Goal: Task Accomplishment & Management: Complete application form

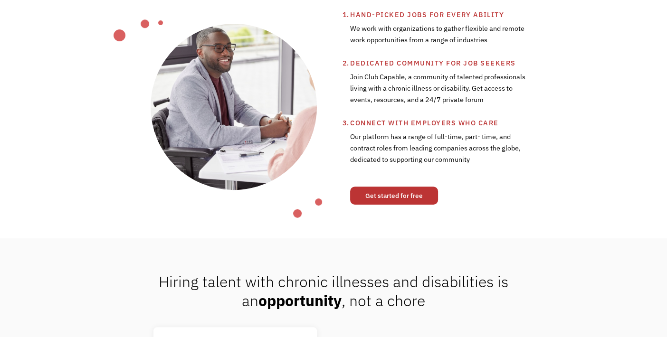
scroll to position [399, 0]
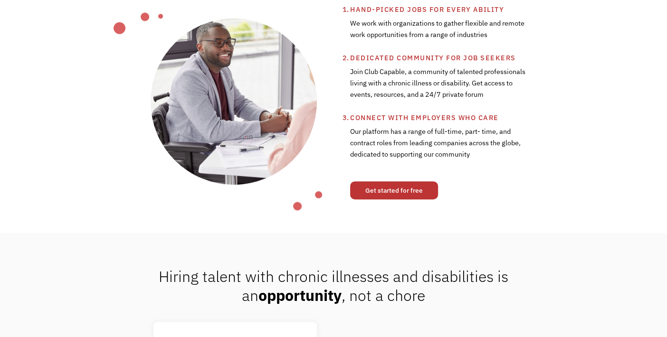
click at [385, 199] on link "Get started for free" at bounding box center [394, 190] width 88 height 18
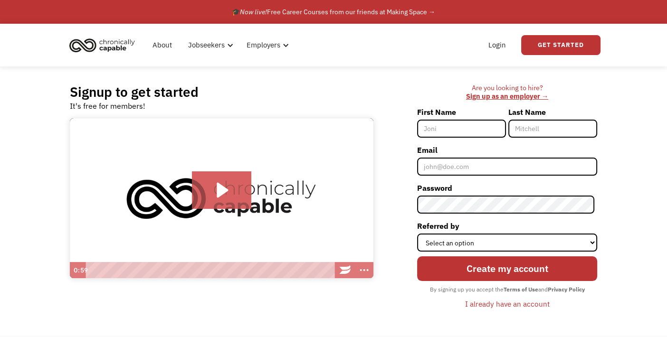
click at [456, 126] on input "First Name" at bounding box center [461, 129] width 89 height 18
type input "[PERSON_NAME]"
type input "Kates"
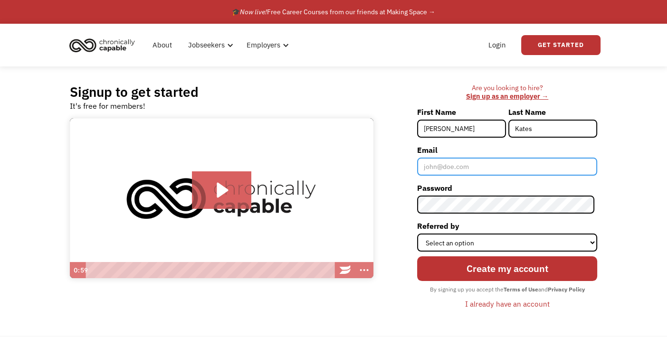
click at [458, 175] on input "Email" at bounding box center [507, 167] width 180 height 18
type input "sarakates@yahoo.com"
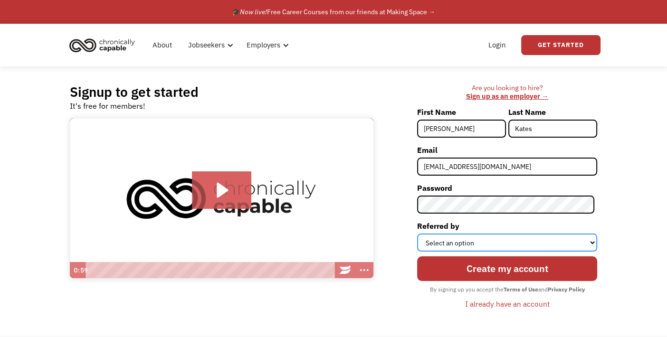
click at [493, 241] on select "Select an option Instagram Facebook Twitter Search Engine News Article Word of …" at bounding box center [507, 243] width 180 height 18
select select "Search Engine"
click at [419, 234] on select "Select an option Instagram Facebook Twitter Search Engine News Article Word of …" at bounding box center [507, 243] width 180 height 18
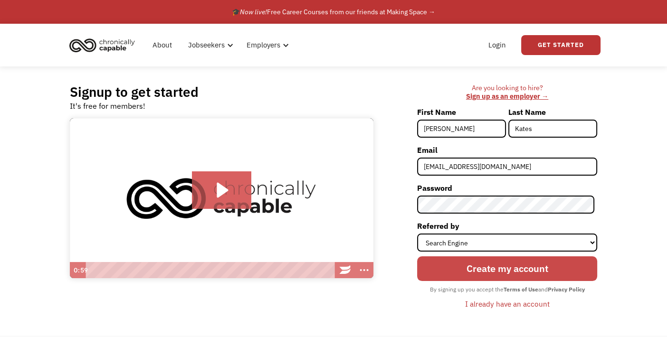
click at [478, 274] on input "Create my account" at bounding box center [507, 268] width 180 height 25
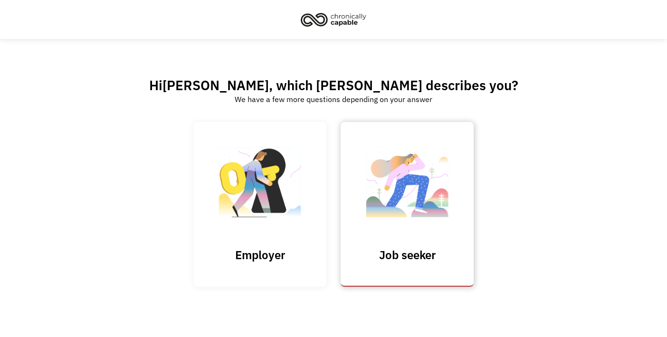
click at [422, 229] on img at bounding box center [407, 187] width 95 height 93
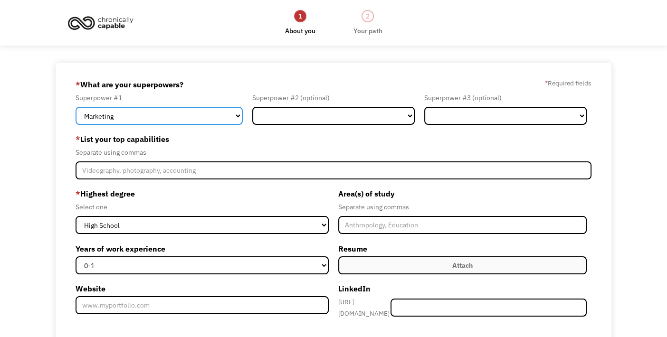
click at [203, 118] on select "Marketing Human Resources Finance Technology Operations Sales Industrial & Manu…" at bounding box center [159, 116] width 167 height 18
select select "Customer Service"
click at [76, 107] on select "Marketing Human Resources Finance Technology Operations Sales Industrial & Manu…" at bounding box center [159, 116] width 167 height 18
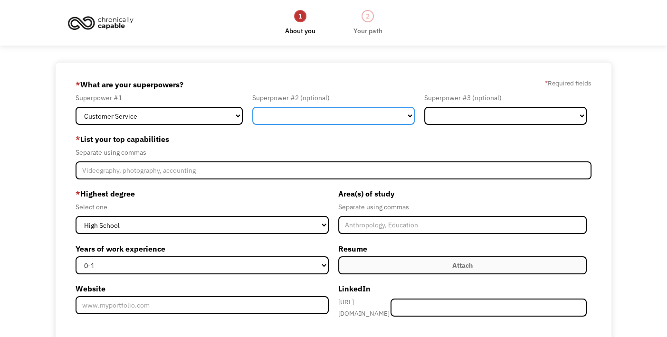
click at [314, 120] on select "Marketing Human Resources Finance Technology Operations Sales Industrial & Manu…" at bounding box center [333, 116] width 162 height 18
select select "Design"
click at [252, 107] on select "Marketing Human Resources Finance Technology Operations Sales Industrial & Manu…" at bounding box center [333, 116] width 162 height 18
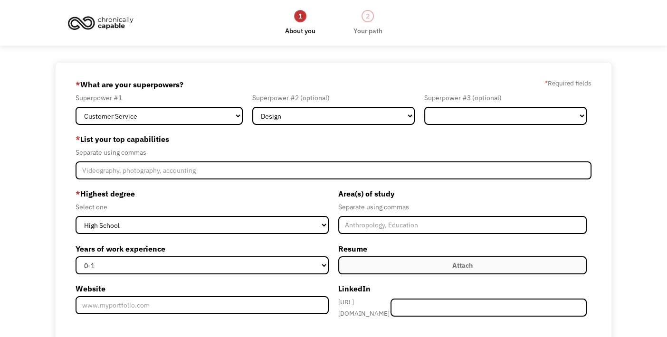
click at [466, 125] on form "68b8fe01454cae1db197e89f sarakates@yahoo.com Sara Kates Search Engine * What ar…" at bounding box center [334, 265] width 516 height 377
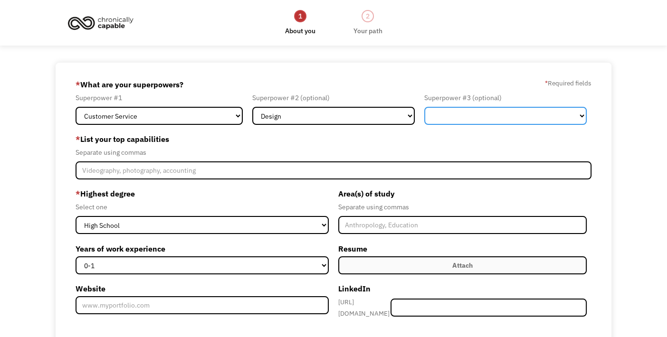
click at [465, 121] on select "Marketing Human Resources Finance Technology Operations Sales Industrial & Manu…" at bounding box center [505, 116] width 162 height 18
select select "Other"
click at [424, 107] on select "Marketing Human Resources Finance Technology Operations Sales Industrial & Manu…" at bounding box center [505, 116] width 162 height 18
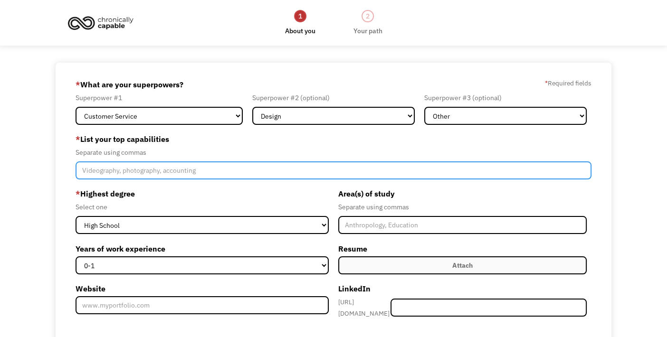
click at [309, 169] on input "Member-Create-Step1" at bounding box center [334, 170] width 516 height 18
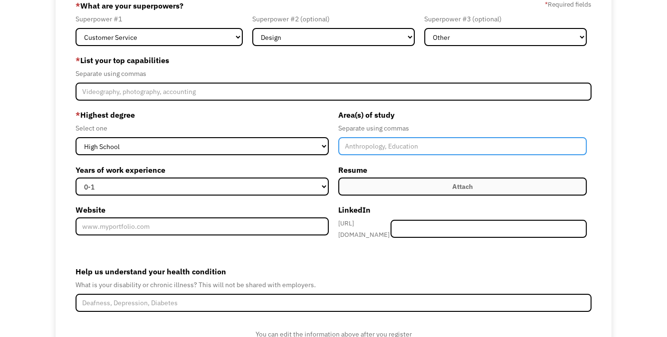
click at [362, 151] on input "Member-Create-Step1" at bounding box center [462, 146] width 248 height 18
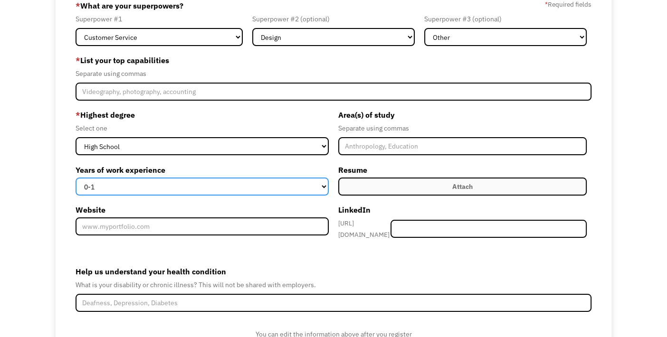
click at [291, 187] on select "0-1 2-4 5-10 11-15 15+" at bounding box center [202, 187] width 253 height 18
click at [232, 184] on select "0-1 2-4 5-10 11-15 15+" at bounding box center [202, 187] width 253 height 18
select select "5-10"
click at [76, 178] on select "0-1 2-4 5-10 11-15 15+" at bounding box center [202, 187] width 253 height 18
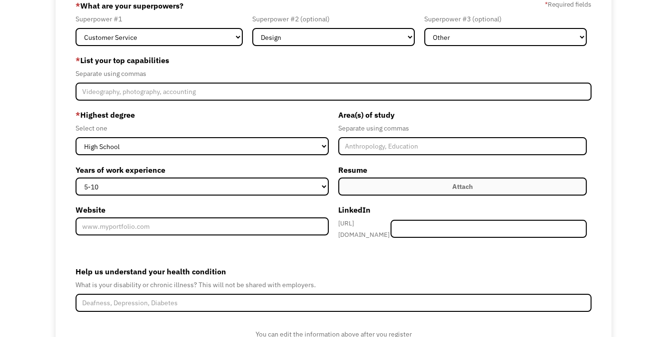
click at [356, 185] on label "Attach" at bounding box center [462, 187] width 248 height 18
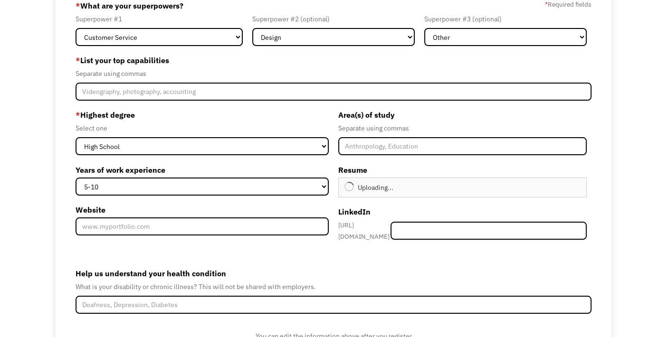
type input "Continue"
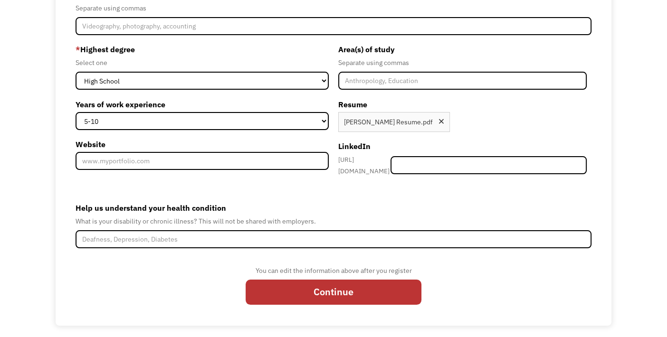
scroll to position [0, 0]
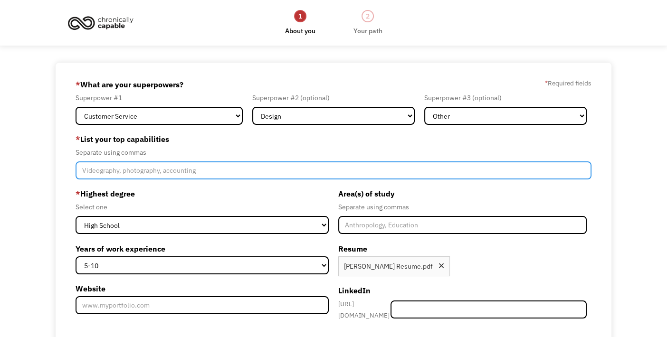
click at [252, 170] on input "Member-Create-Step1" at bounding box center [334, 170] width 516 height 18
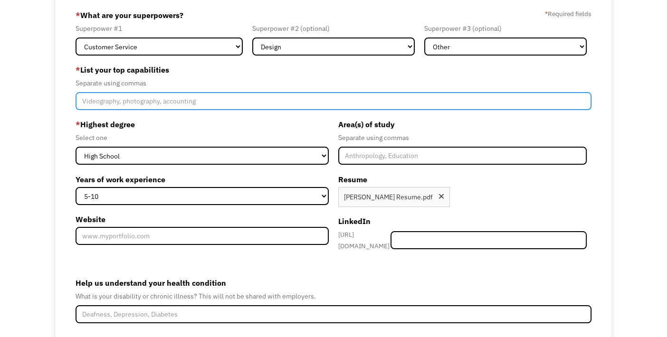
scroll to position [71, 0]
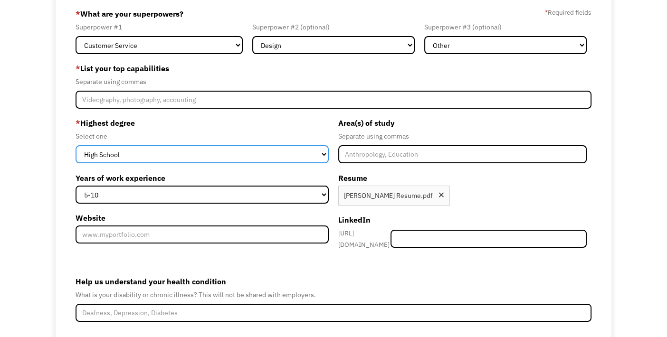
click at [244, 160] on select "High School Associates Bachelors Master's PhD" at bounding box center [202, 154] width 253 height 18
select select "associates"
click at [76, 145] on select "High School Associates Bachelors Master's PhD" at bounding box center [202, 154] width 253 height 18
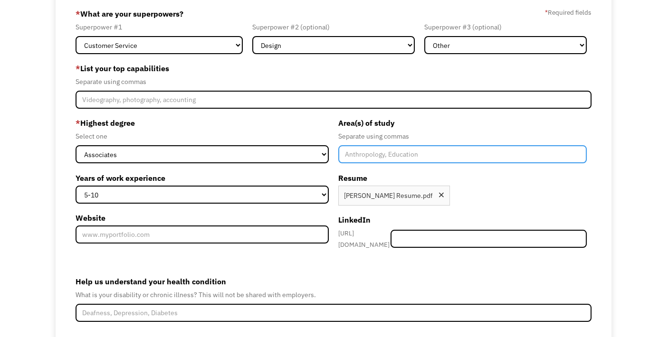
click at [376, 158] on input "Member-Create-Step1" at bounding box center [462, 154] width 248 height 18
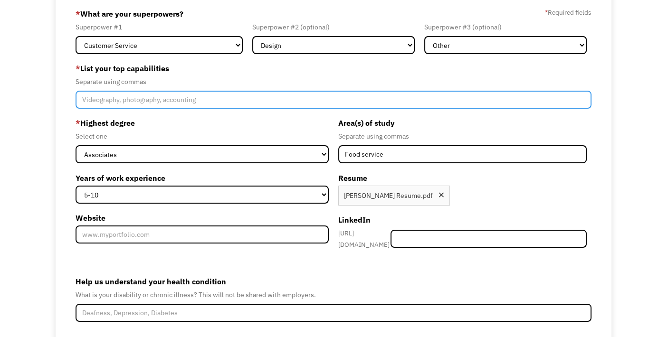
click at [284, 100] on input "Member-Create-Step1" at bounding box center [334, 100] width 516 height 18
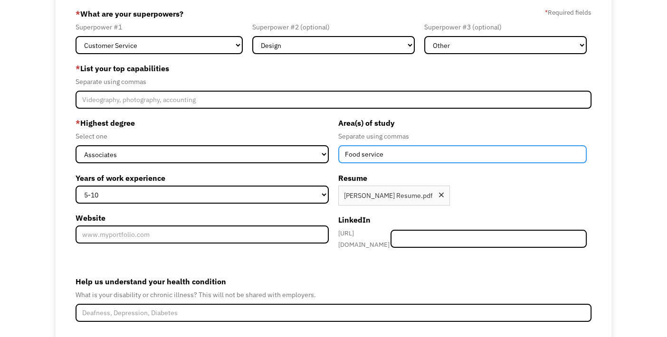
click at [410, 160] on input "Food service" at bounding box center [462, 154] width 248 height 18
type input "Food service, pet care"
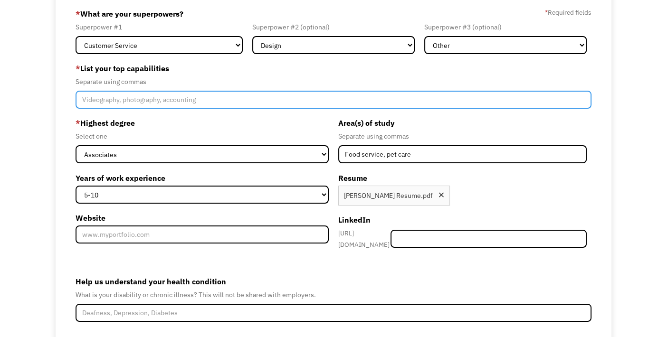
click at [338, 100] on input "Member-Create-Step1" at bounding box center [334, 100] width 516 height 18
type input "Customer service, food and beverage preparation"
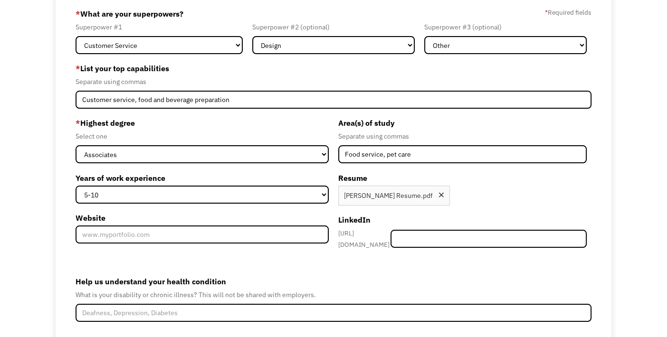
click at [233, 122] on label "* Highest degree" at bounding box center [202, 122] width 253 height 15
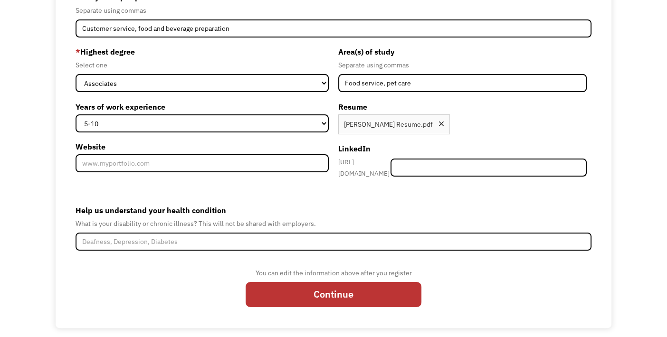
scroll to position [144, 0]
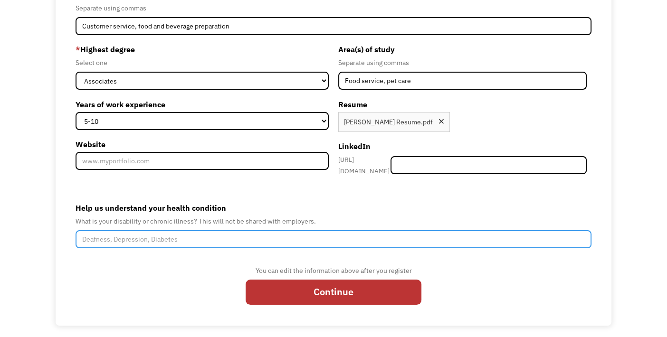
click at [259, 234] on input "Help us understand your health condition" at bounding box center [334, 239] width 516 height 18
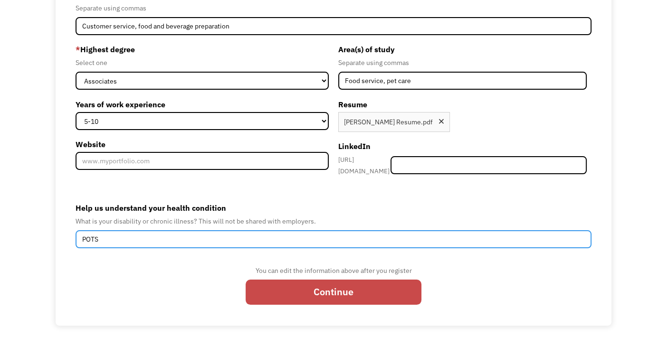
type input "POTS"
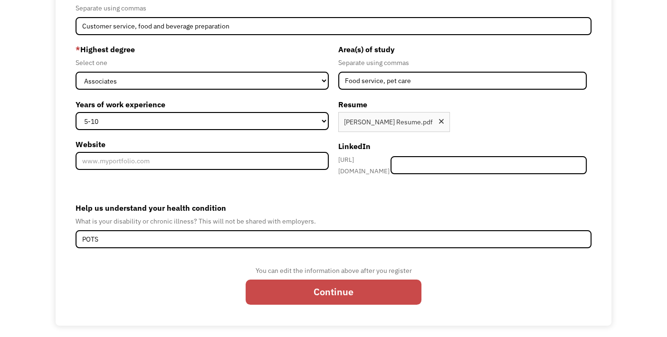
click at [271, 289] on input "Continue" at bounding box center [334, 292] width 176 height 25
type input "Please wait..."
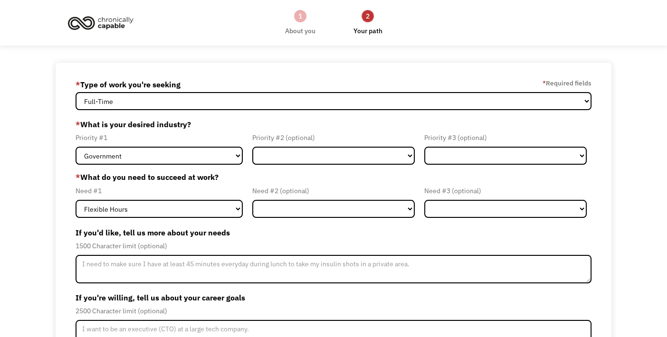
click at [255, 110] on form "68b8fe01454cae1db197e89f sarakates@yahoo.com Sara Kates * Type of work you're s…" at bounding box center [334, 244] width 516 height 335
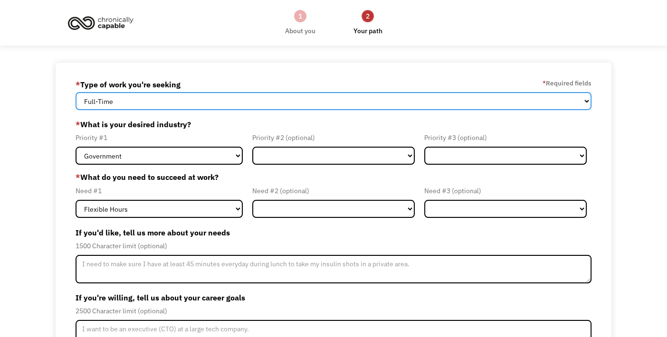
click at [253, 105] on select "Full-Time Part-Time Both Full-Time and Part-Time" at bounding box center [334, 101] width 516 height 18
select select "part-time"
click at [76, 92] on select "Full-Time Part-Time Both Full-Time and Part-Time" at bounding box center [334, 101] width 516 height 18
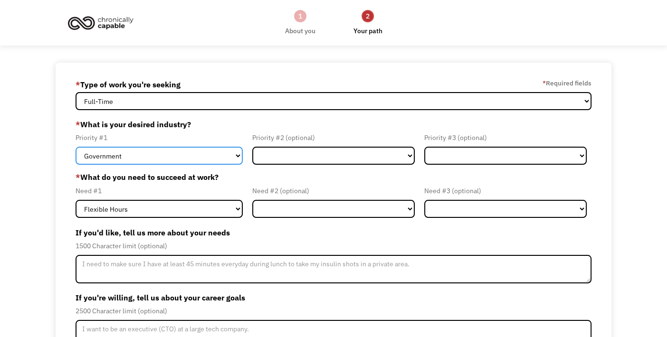
click at [216, 155] on select "Government Finance & Insurance Health & Social Care Tech & Engineering Creative…" at bounding box center [159, 156] width 167 height 18
select select "Other"
click at [76, 147] on select "Government Finance & Insurance Health & Social Care Tech & Engineering Creative…" at bounding box center [159, 156] width 167 height 18
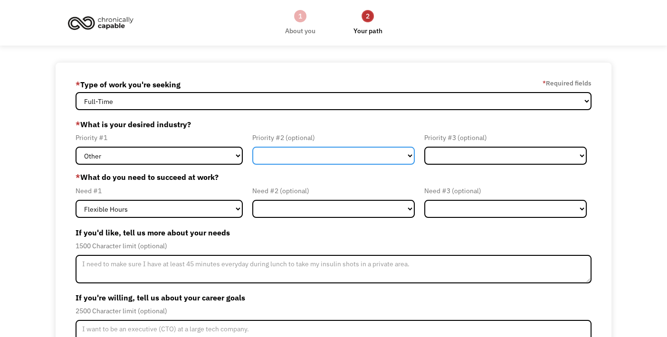
click at [268, 155] on select "Government Finance & Insurance Health & Social Care Tech & Engineering Creative…" at bounding box center [333, 156] width 162 height 18
select select "Creative & Design"
click at [252, 147] on select "Government Finance & Insurance Health & Social Care Tech & Engineering Creative…" at bounding box center [333, 156] width 162 height 18
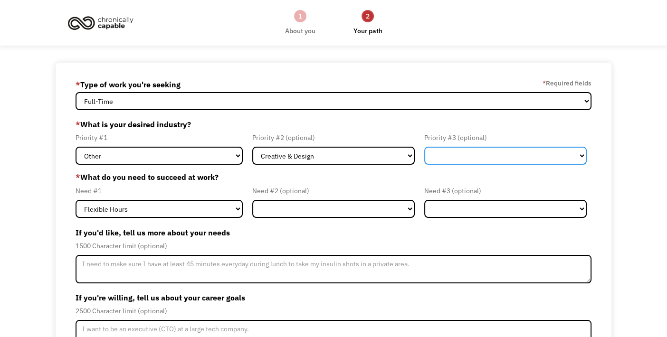
click at [452, 154] on select "Government Finance & Insurance Health & Social Care Tech & Engineering Creative…" at bounding box center [505, 156] width 162 height 18
select select "Health & Social Care"
click at [424, 147] on select "Government Finance & Insurance Health & Social Care Tech & Engineering Creative…" at bounding box center [505, 156] width 162 height 18
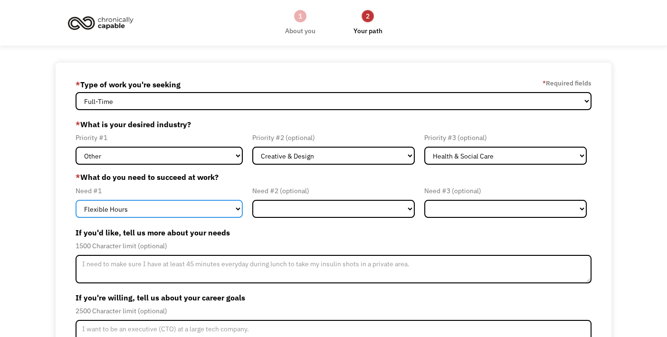
click at [177, 209] on select "Flexible Hours Remote Work Service Animal On-site Accommodations Visual Support…" at bounding box center [159, 209] width 167 height 18
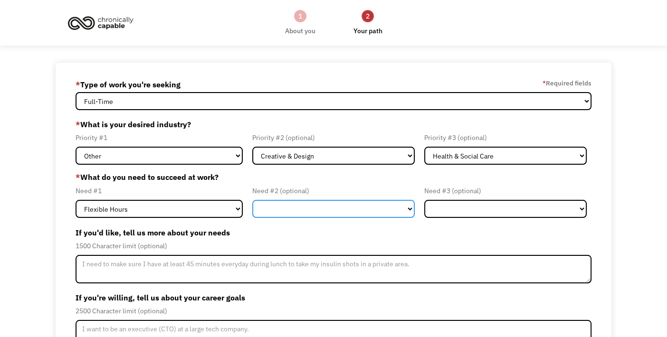
click at [314, 213] on select "Flexible Hours Remote Work Service Animal On-site Accommodations Visual Support…" at bounding box center [333, 209] width 162 height 18
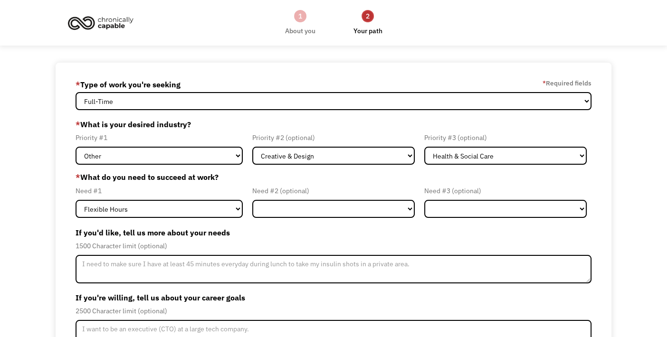
click at [440, 237] on label "If you'd like, tell us more about your needs" at bounding box center [334, 232] width 516 height 15
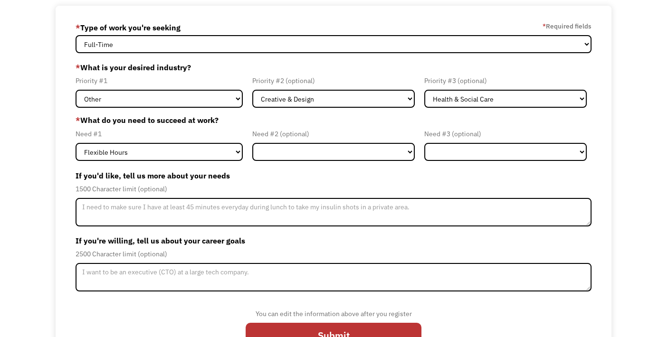
scroll to position [87, 0]
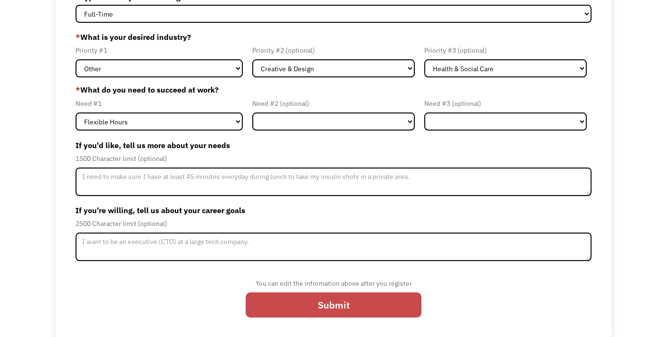
click at [359, 304] on input "Submit" at bounding box center [334, 305] width 176 height 25
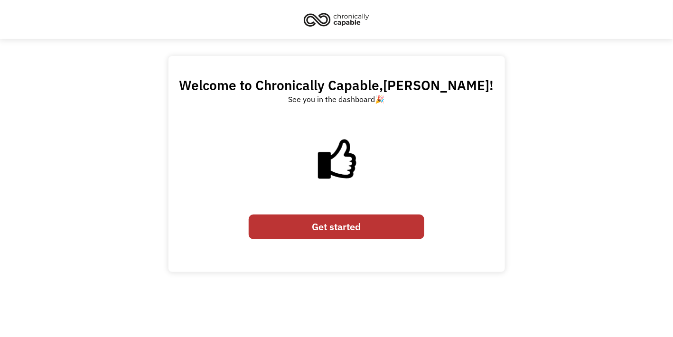
click at [354, 229] on link "Get started" at bounding box center [337, 227] width 176 height 25
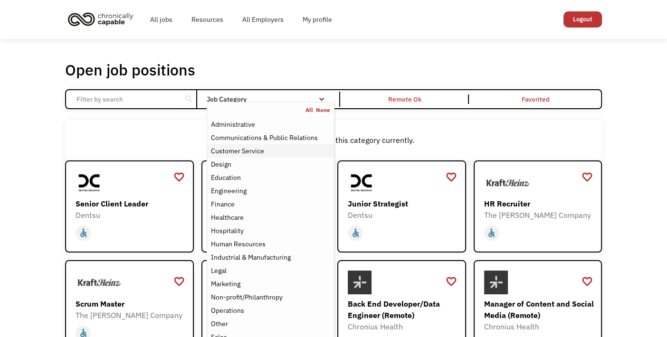
click at [245, 152] on div "Customer Service" at bounding box center [237, 150] width 53 height 11
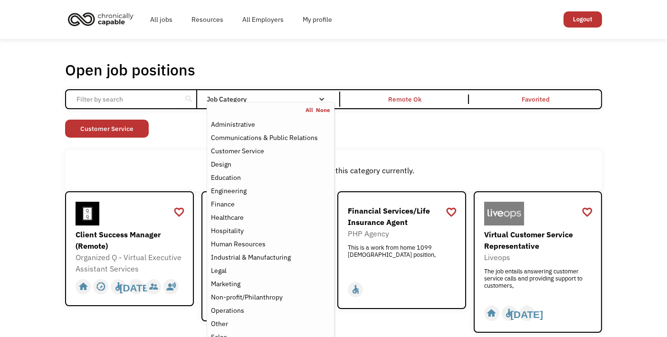
click at [165, 153] on div "There aren't any jobs in this category currently." at bounding box center [333, 170] width 537 height 41
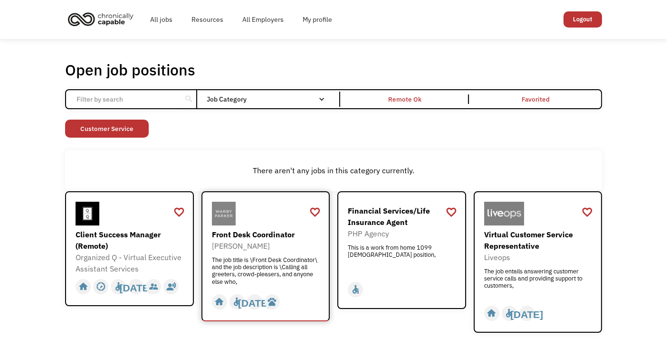
click at [275, 275] on div "The job title is \Front Desk Coordinator\ and the job description is \Calling a…" at bounding box center [267, 270] width 110 height 28
click at [154, 103] on input "Email Form" at bounding box center [124, 99] width 106 height 18
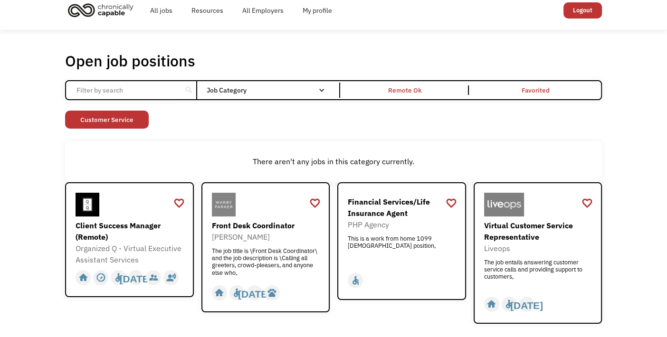
scroll to position [9, 0]
